Goal: Task Accomplishment & Management: Use online tool/utility

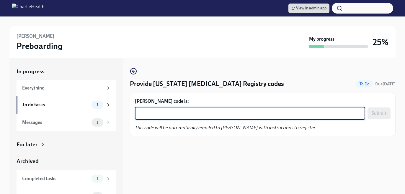
click at [173, 117] on textarea "[PERSON_NAME] code is:" at bounding box center [249, 113] width 223 height 7
paste textarea "WWMZ0STSQVZK"
type textarea "WWMZ0STSQVZK"
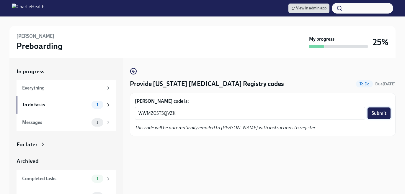
click at [375, 111] on span "Submit" at bounding box center [378, 114] width 15 height 6
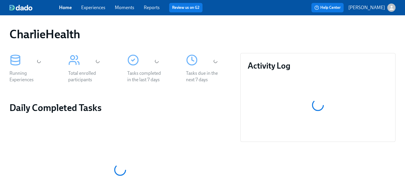
click at [93, 10] on link "Experiences" at bounding box center [93, 8] width 24 height 6
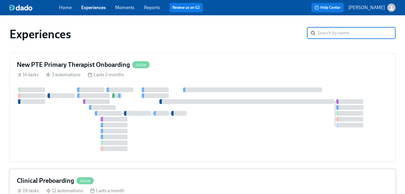
scroll to position [61, 0]
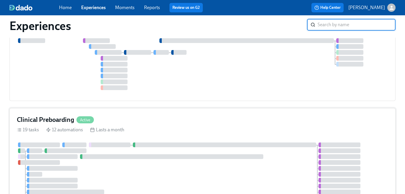
click at [199, 127] on div "19 tasks 12 automations Lasts a month" at bounding box center [202, 130] width 371 height 6
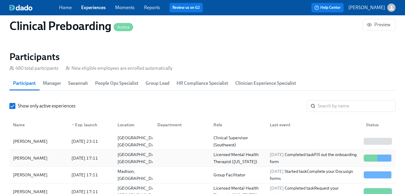
scroll to position [2, 0]
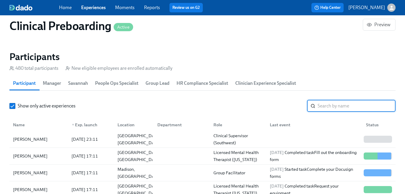
click at [358, 108] on input "search" at bounding box center [356, 106] width 78 height 12
paste input "Brobbey"
type input "Brobbey"
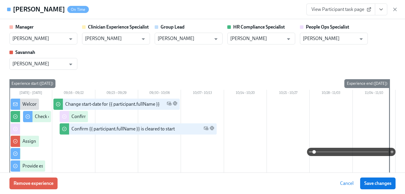
scroll to position [943, 0]
